Goal: Task Accomplishment & Management: Use online tool/utility

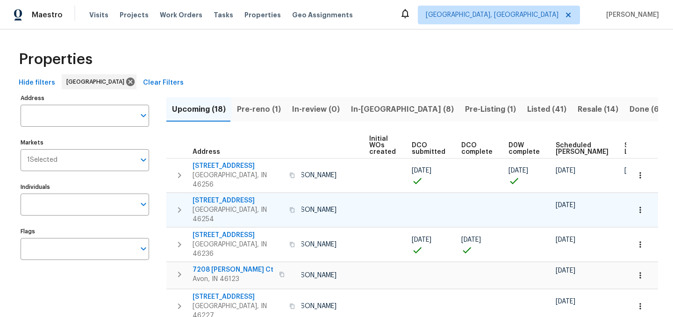
scroll to position [0, 114]
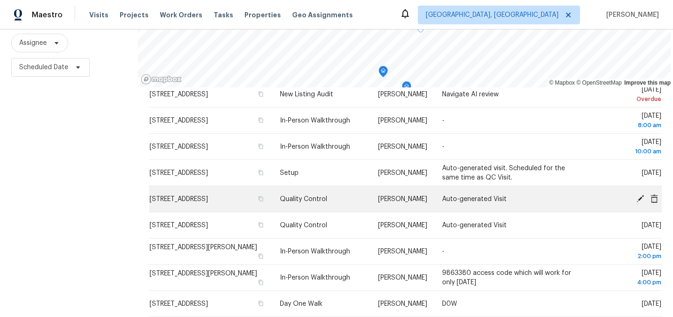
scroll to position [48, 0]
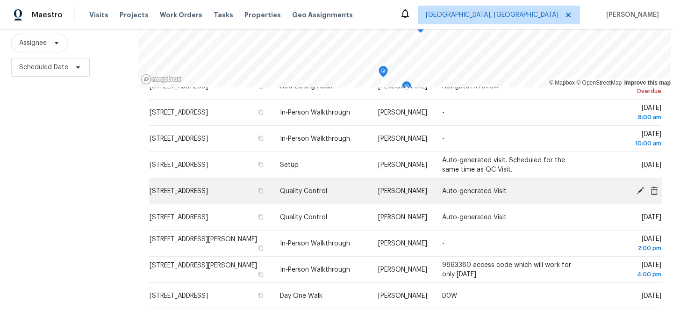
click at [639, 191] on icon at bounding box center [639, 189] width 7 height 7
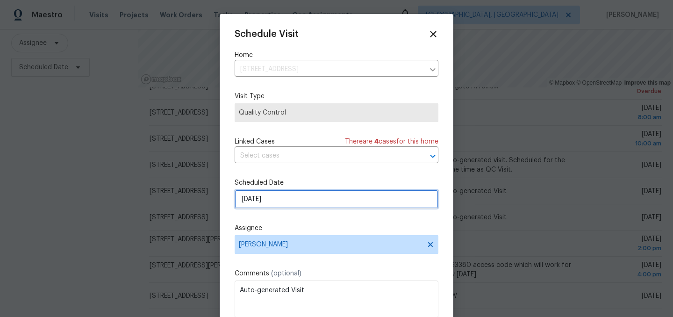
click at [271, 197] on input "8/26/2025" at bounding box center [337, 199] width 204 height 19
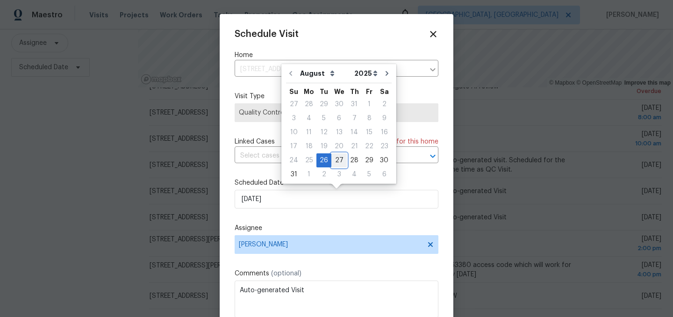
click at [332, 159] on div "27" at bounding box center [338, 160] width 15 height 13
type input "8/27/2025"
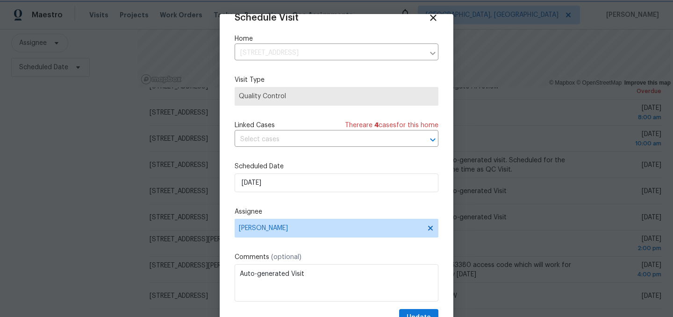
scroll to position [38, 0]
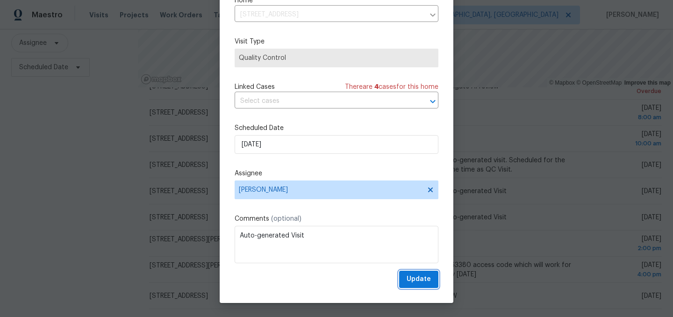
click at [423, 275] on span "Update" at bounding box center [418, 279] width 24 height 12
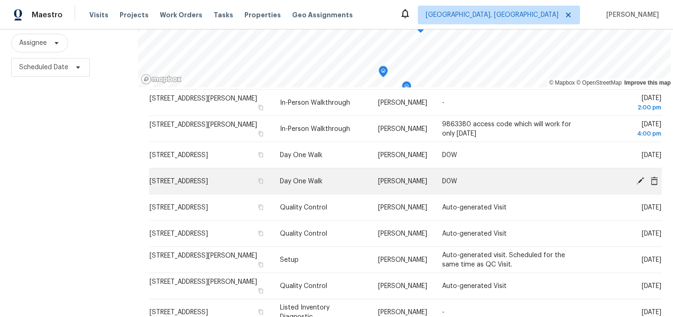
scroll to position [164, 0]
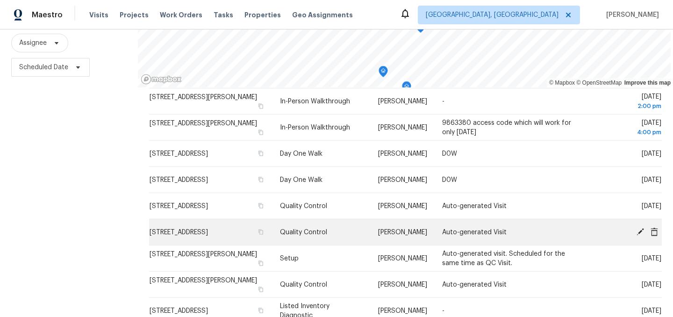
click at [642, 232] on icon at bounding box center [640, 231] width 8 height 8
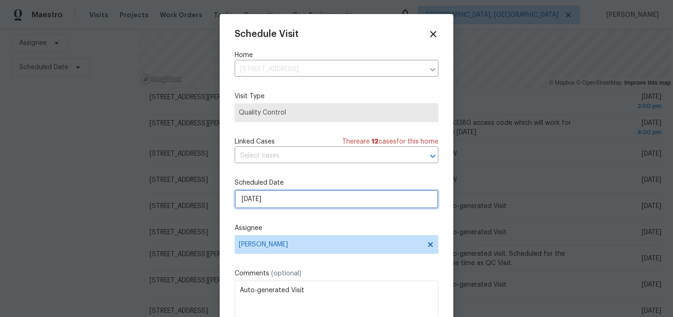
click at [299, 203] on input "8/27/2025" at bounding box center [337, 199] width 204 height 19
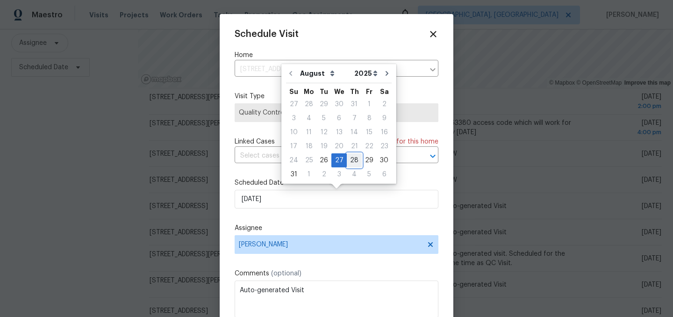
click at [349, 158] on div "28" at bounding box center [354, 160] width 15 height 13
type input "8/28/2025"
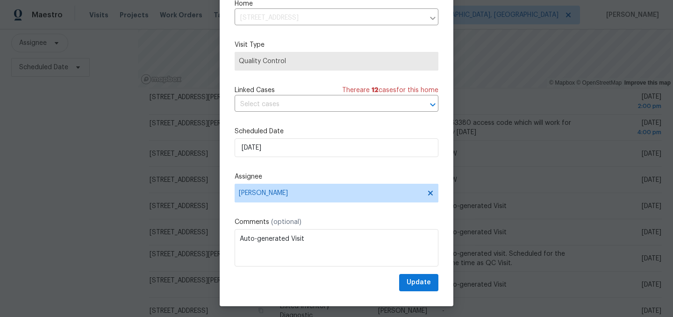
scroll to position [38, 0]
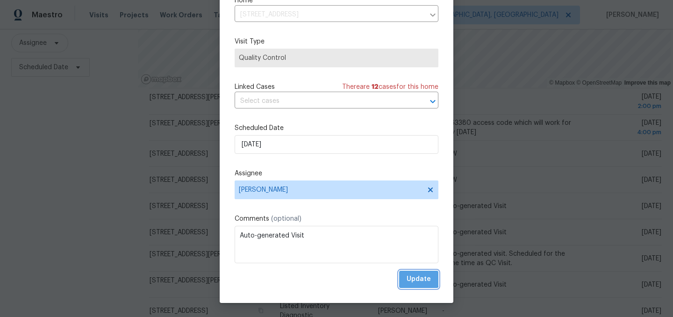
click at [417, 278] on span "Update" at bounding box center [418, 279] width 24 height 12
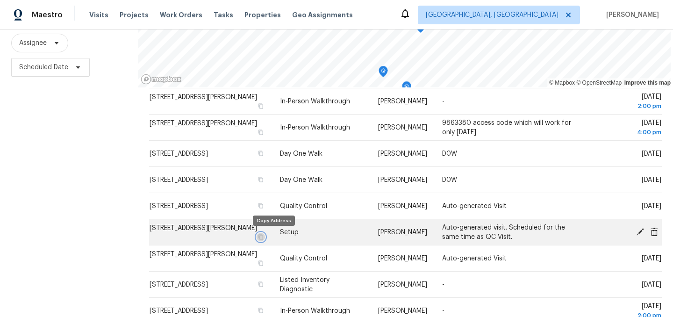
click at [264, 237] on icon "button" at bounding box center [261, 237] width 6 height 6
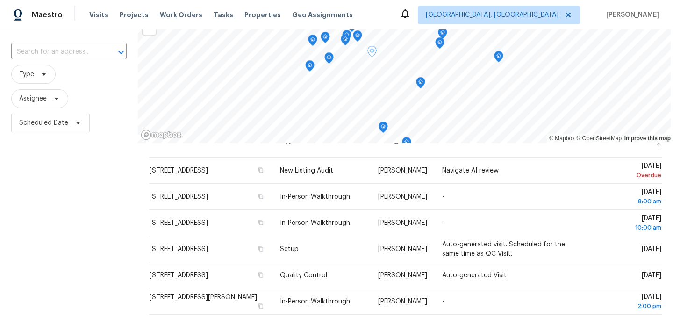
scroll to position [22, 0]
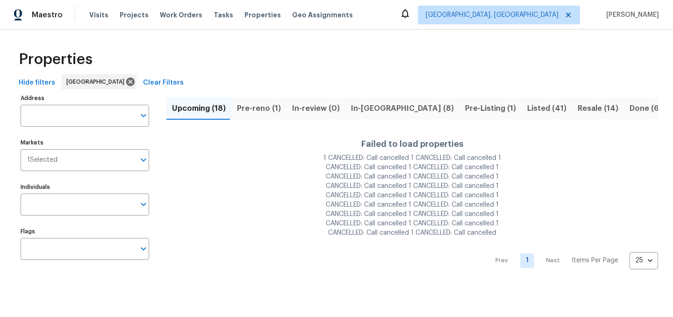
click at [260, 118] on button "Pre-reno (1)" at bounding box center [258, 108] width 55 height 24
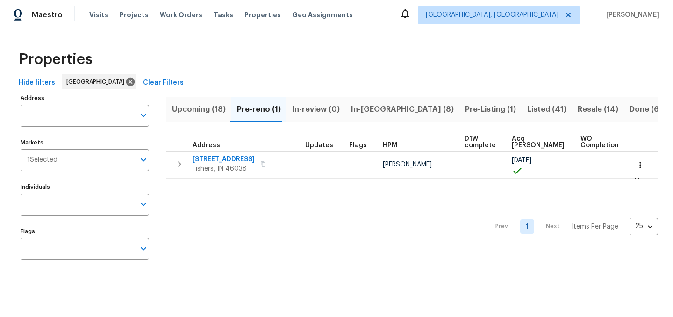
click at [199, 107] on span "Upcoming (18)" at bounding box center [199, 109] width 54 height 13
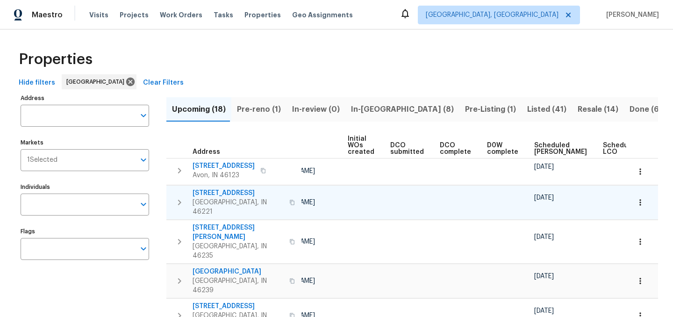
scroll to position [0, 103]
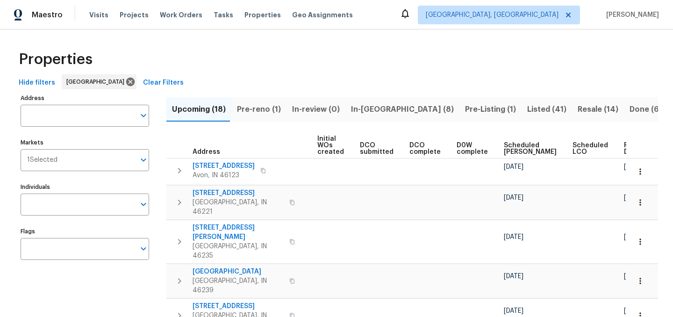
click at [624, 149] on span "Ready Date" at bounding box center [634, 148] width 21 height 13
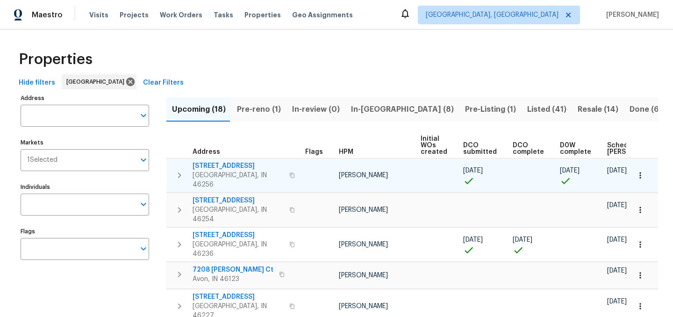
click at [289, 172] on icon "button" at bounding box center [292, 175] width 6 height 6
